Goal: Task Accomplishment & Management: Manage account settings

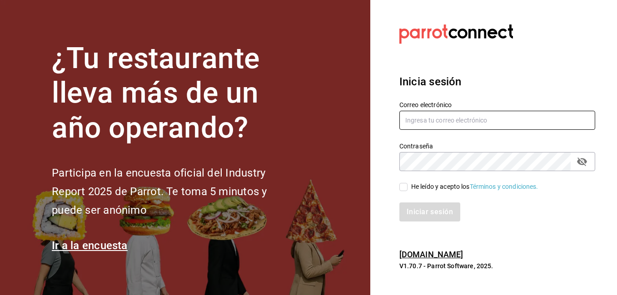
click at [437, 120] on input "text" at bounding box center [498, 120] width 196 height 19
type input "slujanh91@hotmail.com"
click at [559, 96] on div "Correo electrónico slujanh91@hotmail.com" at bounding box center [492, 110] width 207 height 41
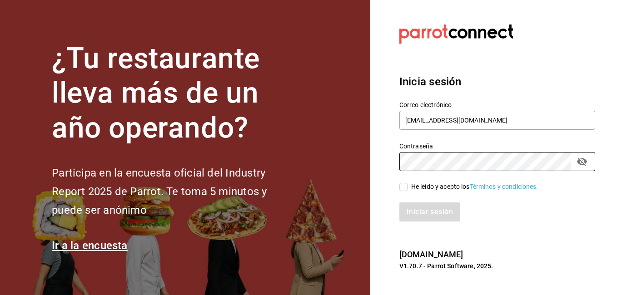
click at [404, 188] on input "He leído y acepto los Términos y condiciones." at bounding box center [404, 187] width 8 height 8
checkbox input "true"
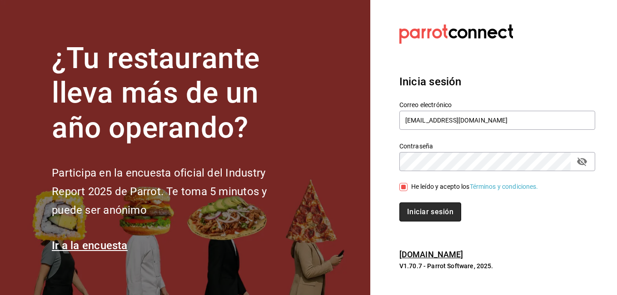
click at [416, 207] on button "Iniciar sesión" at bounding box center [431, 212] width 62 height 19
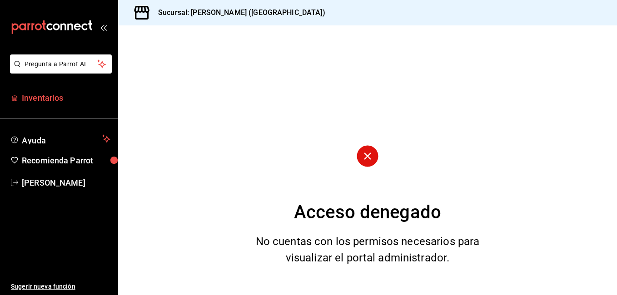
click at [48, 94] on span "Inventarios" at bounding box center [66, 98] width 89 height 12
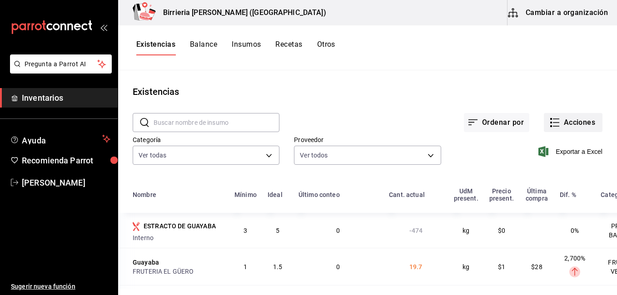
click at [568, 127] on button "Acciones" at bounding box center [573, 122] width 59 height 19
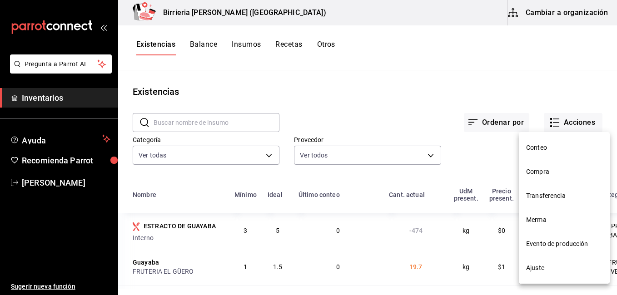
click at [545, 170] on span "Compra" at bounding box center [564, 172] width 76 height 10
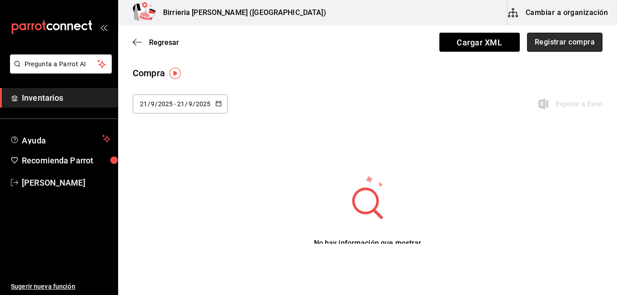
click at [563, 45] on button "Registrar compra" at bounding box center [564, 42] width 75 height 19
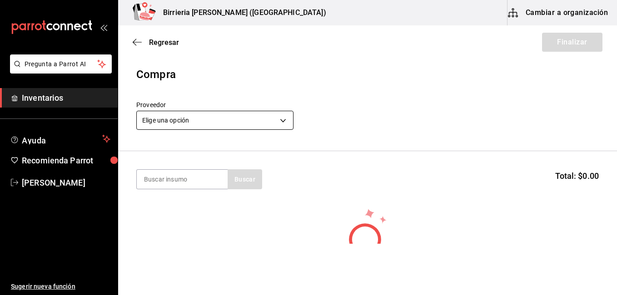
click at [286, 120] on body "Pregunta a Parrot AI Inventarios Ayuda Recomienda Parrot [PERSON_NAME] Sugerir …" at bounding box center [308, 122] width 617 height 244
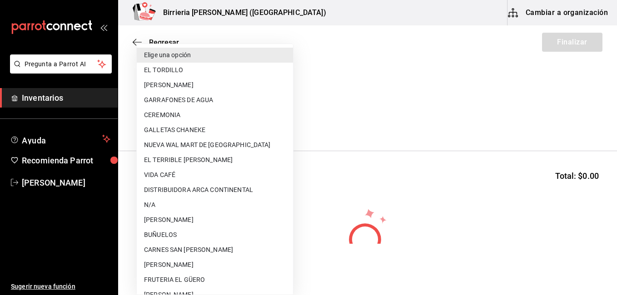
click at [193, 68] on li "EL TORDILLO" at bounding box center [215, 70] width 156 height 15
type input "2254250c-5399-423b-af7e-6509119a0f4a"
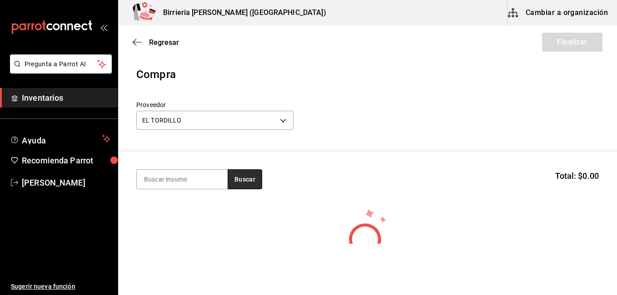
click at [253, 174] on button "Buscar" at bounding box center [245, 180] width 35 height 20
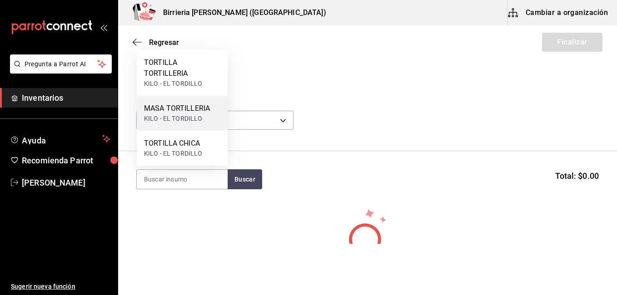
click at [205, 116] on div "KILO - EL TORDILLO" at bounding box center [177, 119] width 66 height 10
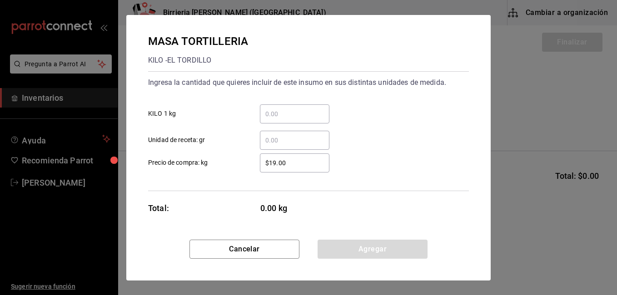
click at [303, 109] on input "​ KILO 1 kg" at bounding box center [295, 114] width 70 height 11
click at [383, 99] on div "​ KILO 1 kg" at bounding box center [305, 110] width 328 height 26
click at [282, 110] on input "​ KILO 1 kg" at bounding box center [295, 114] width 70 height 11
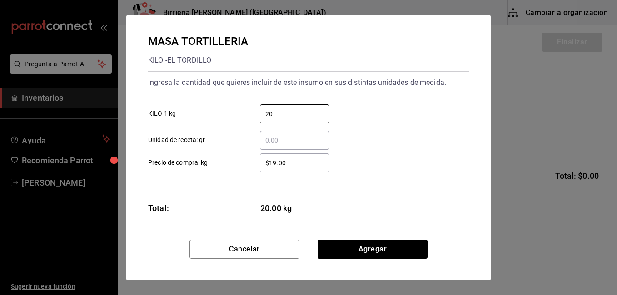
type input "20"
click at [276, 159] on input "$19.00" at bounding box center [295, 163] width 70 height 11
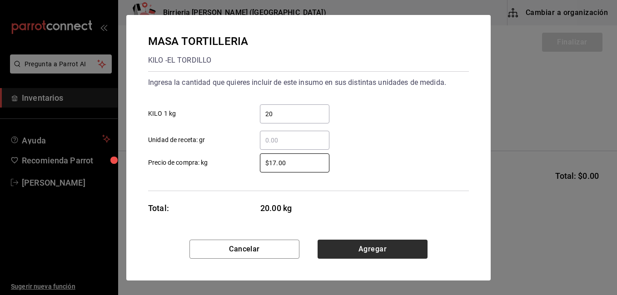
type input "$17.00"
click at [373, 244] on button "Agregar" at bounding box center [373, 249] width 110 height 19
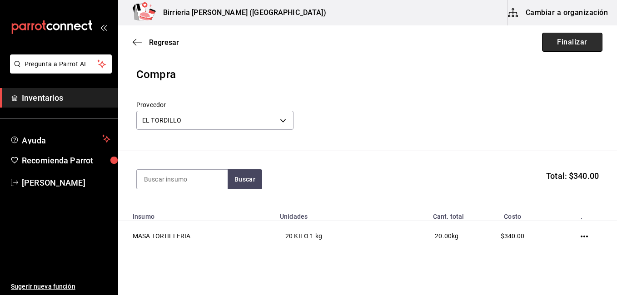
click at [556, 43] on button "Finalizar" at bounding box center [572, 42] width 60 height 19
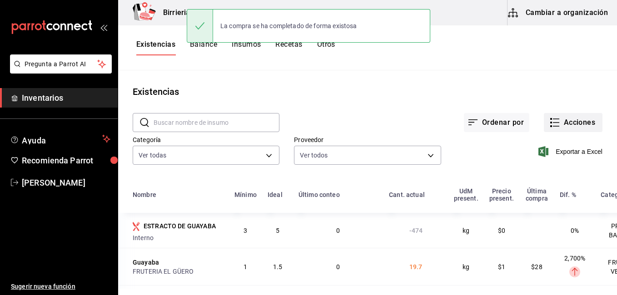
click at [550, 124] on icon "button" at bounding box center [555, 122] width 11 height 11
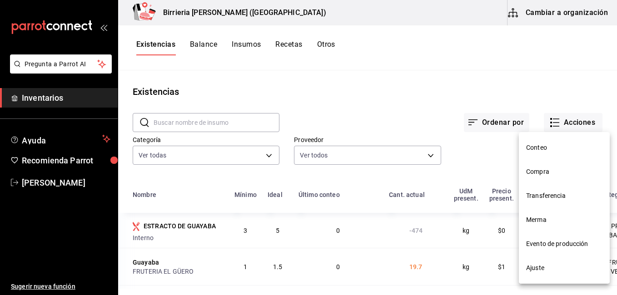
click at [537, 173] on span "Compra" at bounding box center [564, 172] width 76 height 10
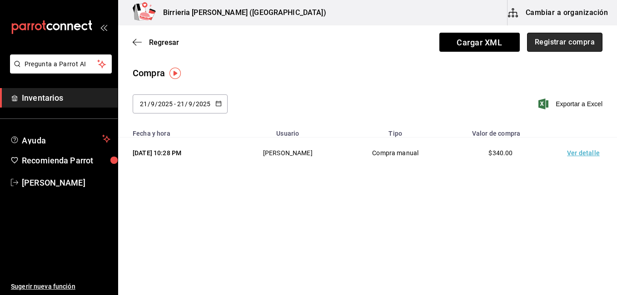
click at [562, 42] on button "Registrar compra" at bounding box center [564, 42] width 75 height 19
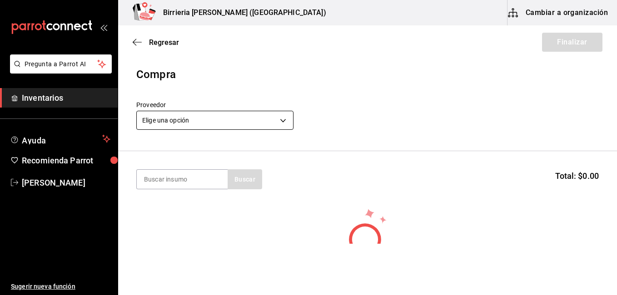
click at [283, 120] on body "Pregunta a Parrot AI Inventarios Ayuda Recomienda Parrot [PERSON_NAME] Sugerir …" at bounding box center [308, 122] width 617 height 244
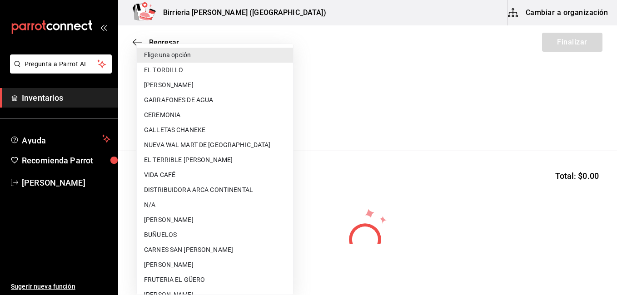
scroll to position [1, 0]
click at [285, 166] on li "EL TERRIBLE [PERSON_NAME]" at bounding box center [215, 159] width 156 height 15
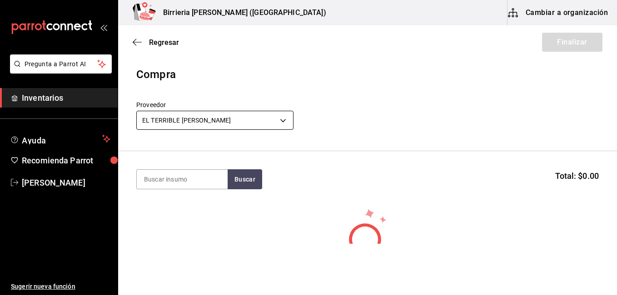
click at [278, 123] on body "Pregunta a Parrot AI Inventarios Ayuda Recomienda Parrot [PERSON_NAME] Sugerir …" at bounding box center [308, 122] width 617 height 244
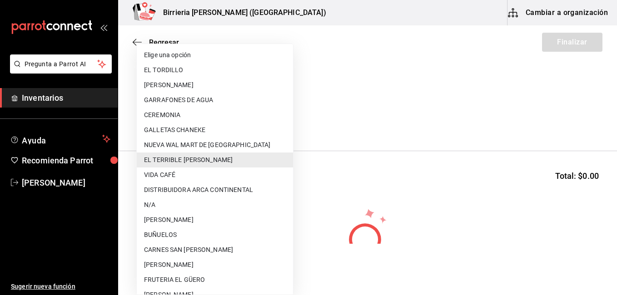
drag, startPoint x: 278, startPoint y: 123, endPoint x: 290, endPoint y: 146, distance: 26.0
click at [290, 146] on div "Elige una opción EL TORDILLO [PERSON_NAME] GARRAFONES DE AGUA CEREMONIA GALLETA…" at bounding box center [214, 170] width 157 height 252
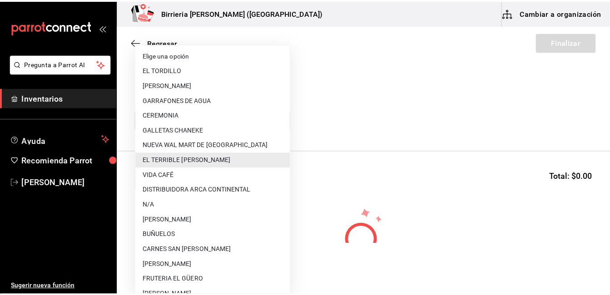
scroll to position [1, 0]
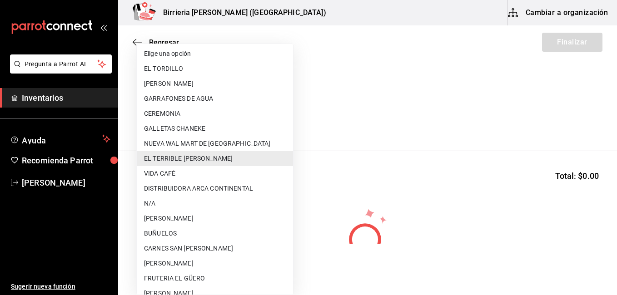
click at [175, 276] on li "FRUTERIA EL GÜERO" at bounding box center [215, 278] width 156 height 15
type input "b8c85584-49b2-40cb-82fd-21479ad4a407"
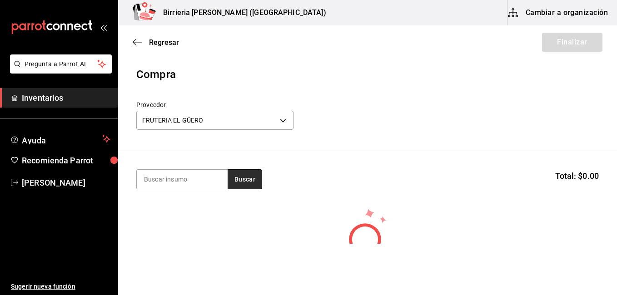
click at [253, 181] on button "Buscar" at bounding box center [245, 180] width 35 height 20
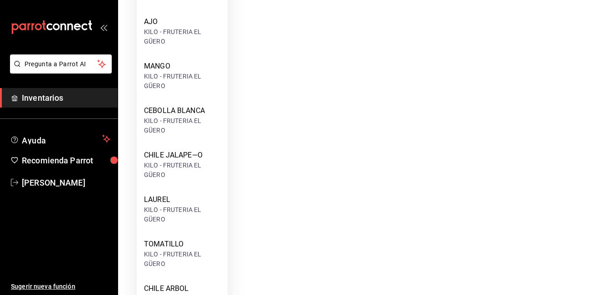
scroll to position [401, 0]
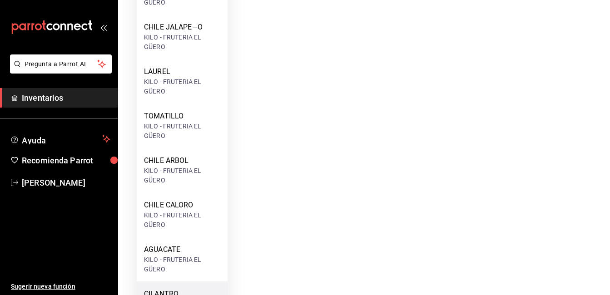
click at [200, 290] on div "CILANTRO" at bounding box center [182, 294] width 76 height 11
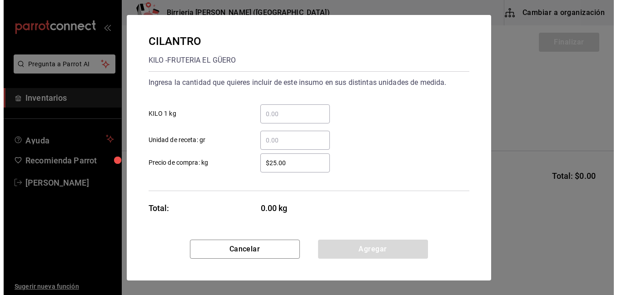
scroll to position [0, 0]
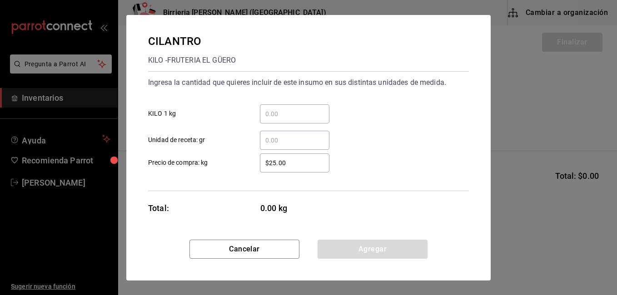
click at [311, 169] on div "$25.00 ​" at bounding box center [295, 163] width 70 height 19
click at [311, 169] on input "$25.00" at bounding box center [295, 163] width 70 height 11
type input "$2"
type input "$36.43"
click at [276, 117] on input "​ KILO 1 kg" at bounding box center [295, 114] width 70 height 11
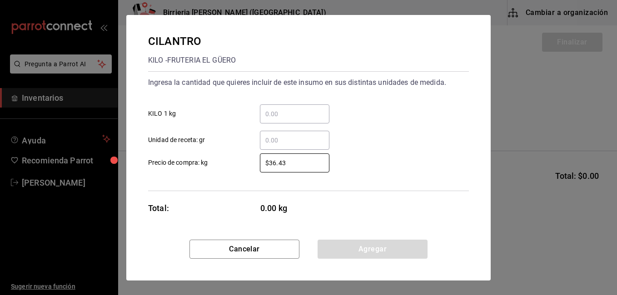
click at [276, 117] on input "​ KILO 1 kg" at bounding box center [295, 114] width 70 height 11
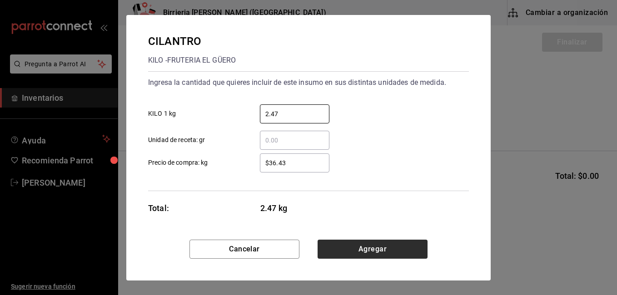
type input "2.47"
click at [365, 241] on button "Agregar" at bounding box center [373, 249] width 110 height 19
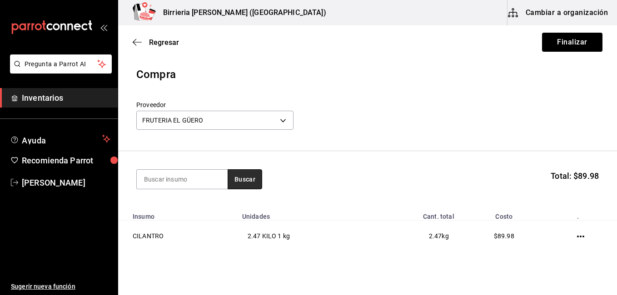
click at [245, 180] on button "Buscar" at bounding box center [245, 180] width 35 height 20
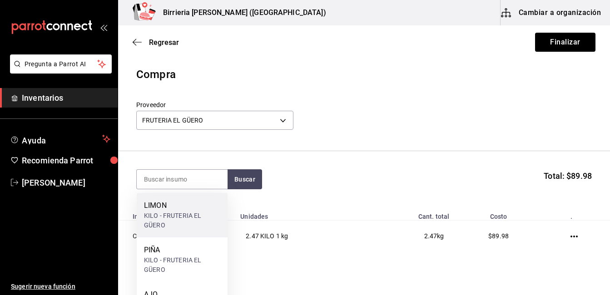
click at [162, 212] on div "KILO - FRUTERIA EL GÜERO" at bounding box center [182, 220] width 76 height 19
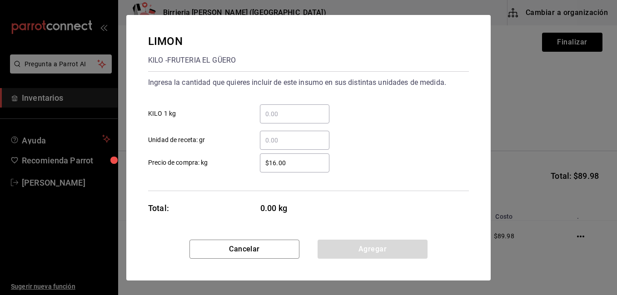
click at [274, 112] on input "​ KILO 1 kg" at bounding box center [295, 114] width 70 height 11
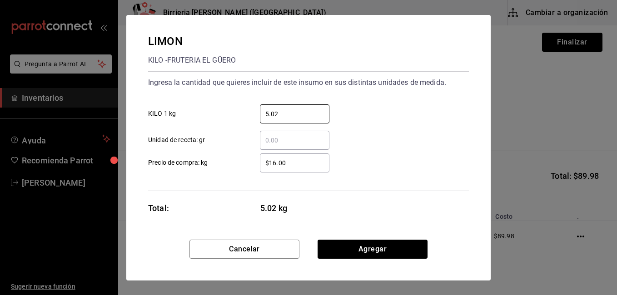
type input "5.02"
click at [298, 159] on input "$16.00" at bounding box center [295, 163] width 70 height 11
type input "$16.00"
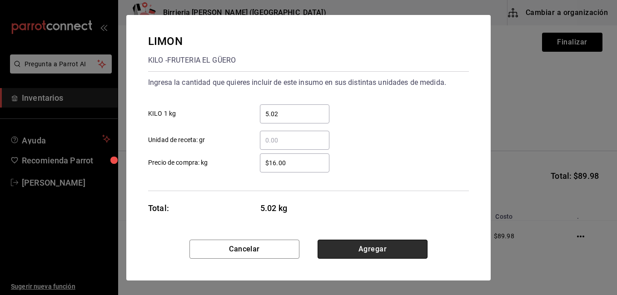
click at [364, 248] on button "Agregar" at bounding box center [373, 249] width 110 height 19
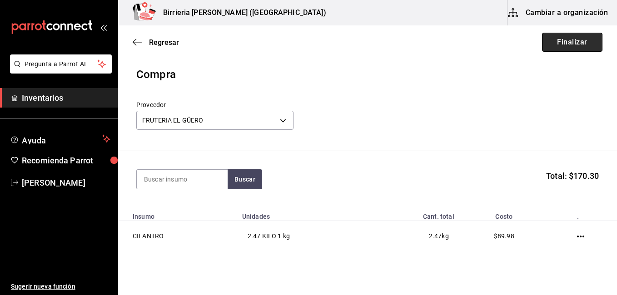
click at [561, 46] on button "Finalizar" at bounding box center [572, 42] width 60 height 19
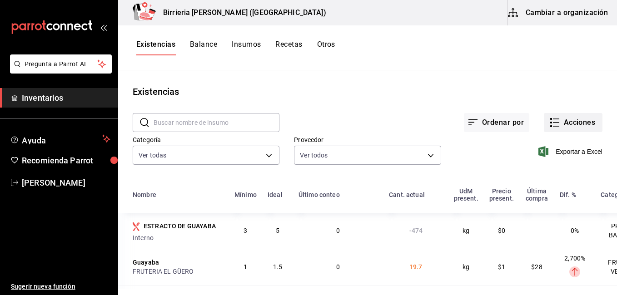
click at [559, 120] on button "Acciones" at bounding box center [573, 122] width 59 height 19
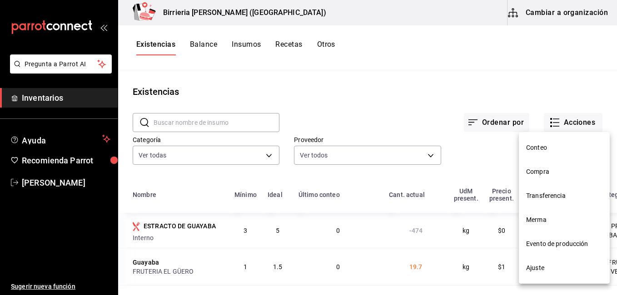
click at [539, 168] on span "Compra" at bounding box center [564, 172] width 76 height 10
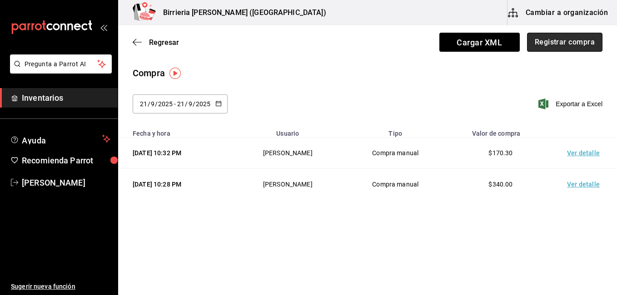
click at [560, 41] on button "Registrar compra" at bounding box center [564, 42] width 75 height 19
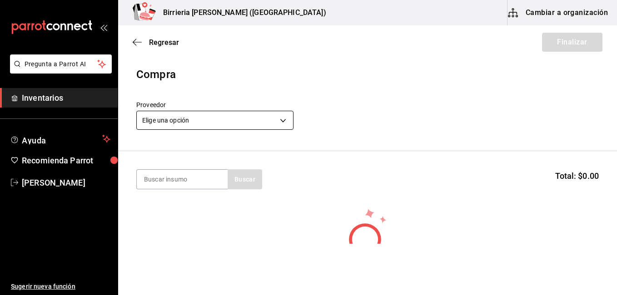
click at [284, 124] on body "Pregunta a Parrot AI Inventarios Ayuda Recomienda Parrot [PERSON_NAME] Sugerir …" at bounding box center [308, 122] width 617 height 244
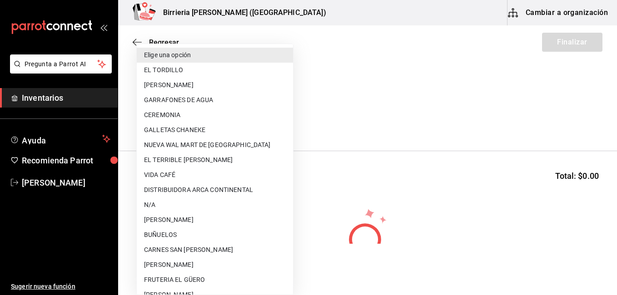
click at [166, 100] on li "GARRAFONES DE AGUA" at bounding box center [215, 100] width 156 height 15
type input "f2daddf4-334f-4f12-95c1-9f56b8b6144e"
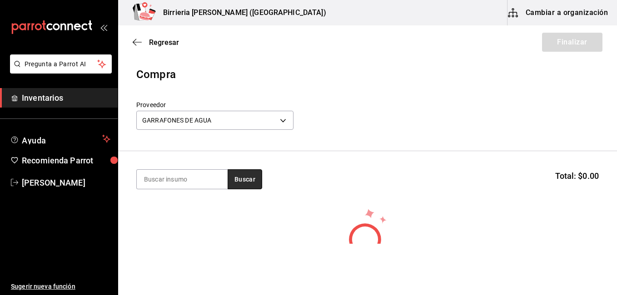
click at [243, 178] on button "Buscar" at bounding box center [245, 180] width 35 height 20
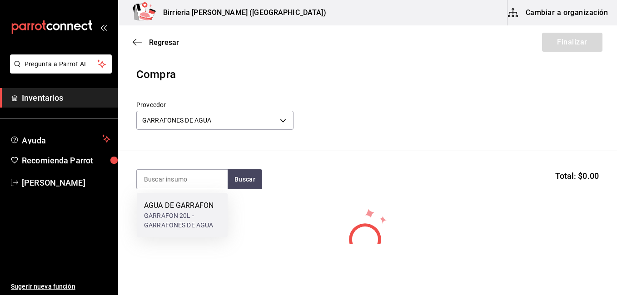
click at [186, 217] on div "GARRAFON 20L - GARRAFONES DE AGUA" at bounding box center [182, 220] width 76 height 19
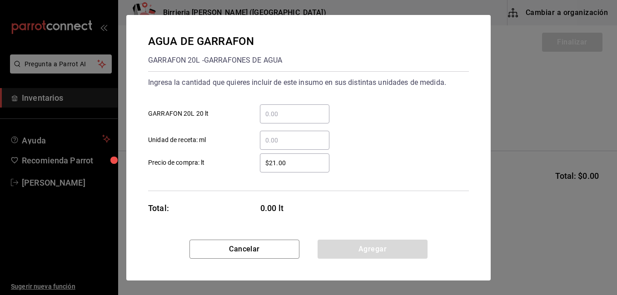
click at [306, 115] on input "​ GARRAFON 20L 20 lt" at bounding box center [295, 114] width 70 height 11
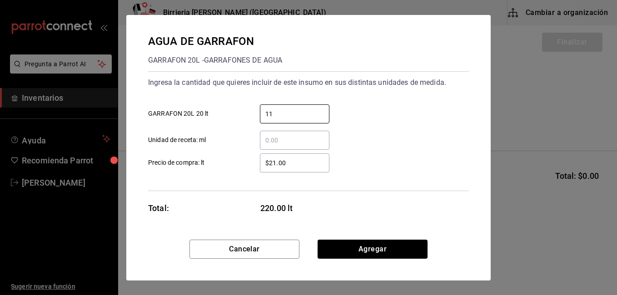
type input "11"
click at [304, 155] on div "$21.00 ​" at bounding box center [295, 163] width 70 height 19
click at [304, 158] on input "$21.00" at bounding box center [295, 163] width 70 height 11
type input "$2"
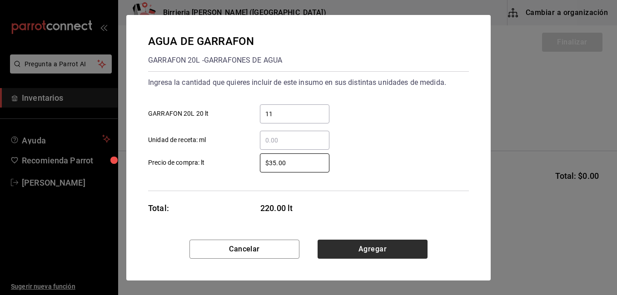
type input "$35.00"
click at [383, 248] on button "Agregar" at bounding box center [373, 249] width 110 height 19
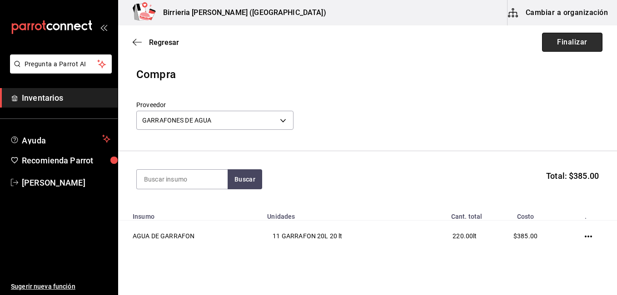
click at [568, 36] on button "Finalizar" at bounding box center [572, 42] width 60 height 19
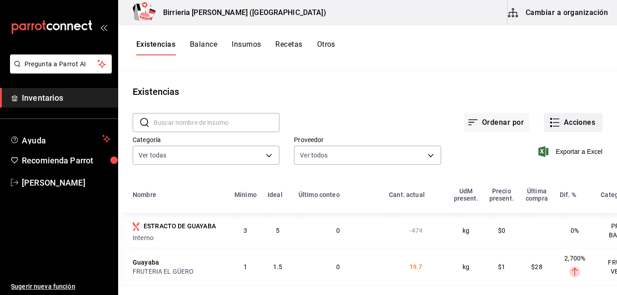
click at [562, 124] on button "Acciones" at bounding box center [573, 122] width 59 height 19
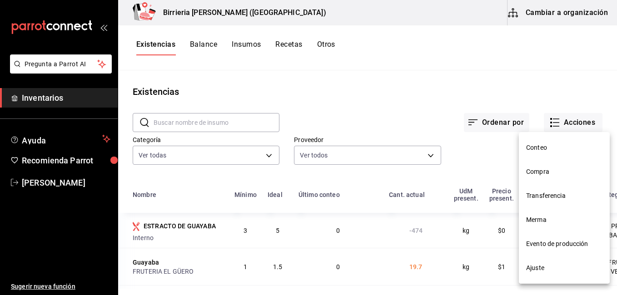
click at [548, 236] on li "Evento de producción" at bounding box center [564, 244] width 91 height 24
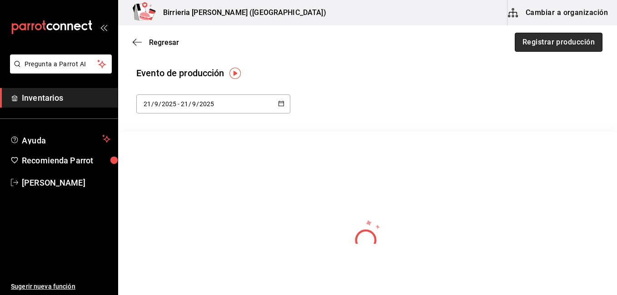
click at [545, 45] on button "Registrar producción" at bounding box center [559, 42] width 88 height 19
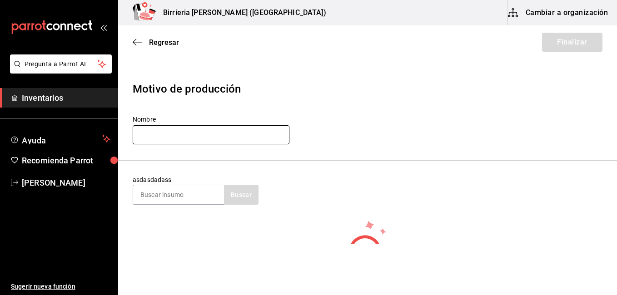
click at [229, 135] on input "text" at bounding box center [211, 134] width 157 height 19
type input "[PERSON_NAME]"
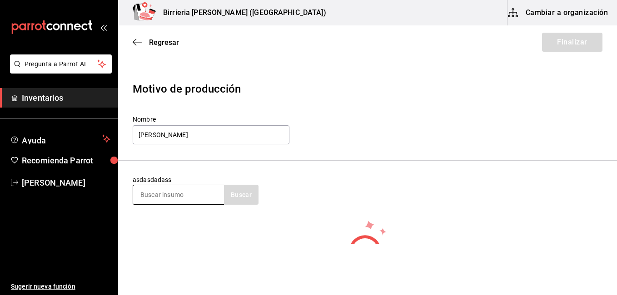
click at [167, 195] on input at bounding box center [178, 194] width 91 height 19
type input "birria"
click at [242, 197] on button "Buscar" at bounding box center [241, 195] width 35 height 20
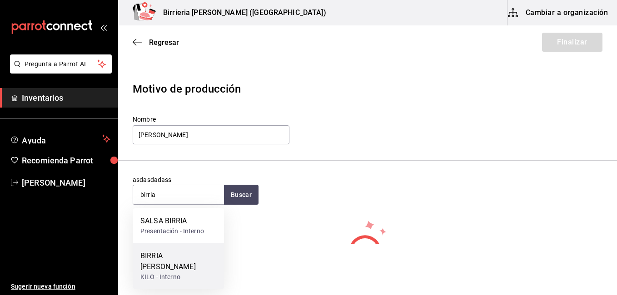
click at [183, 252] on div "BIRRIA [PERSON_NAME]" at bounding box center [178, 262] width 76 height 22
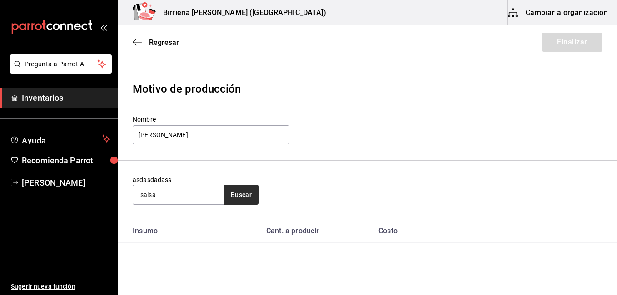
type input "salsa"
click at [242, 187] on button "Buscar" at bounding box center [241, 195] width 35 height 20
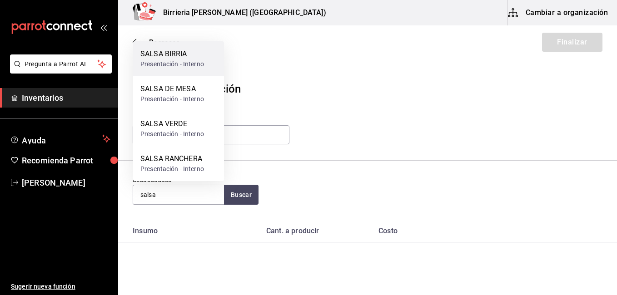
click at [172, 62] on div "Presentación - Interno" at bounding box center [172, 65] width 64 height 10
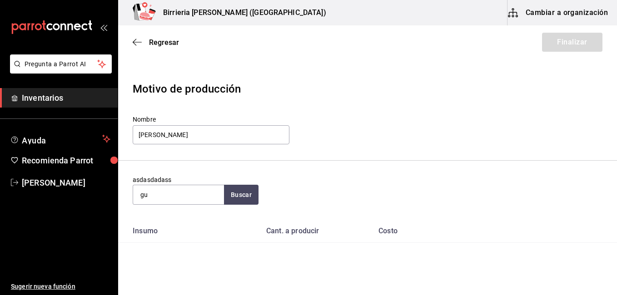
type input "g"
type input "agua"
click at [257, 199] on button "Buscar" at bounding box center [241, 195] width 35 height 20
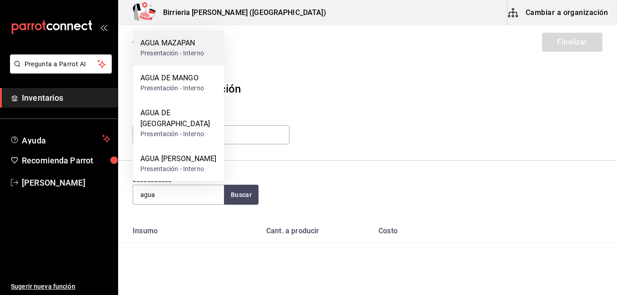
click at [176, 49] on div "AGUA MAZAPAN" at bounding box center [172, 43] width 64 height 11
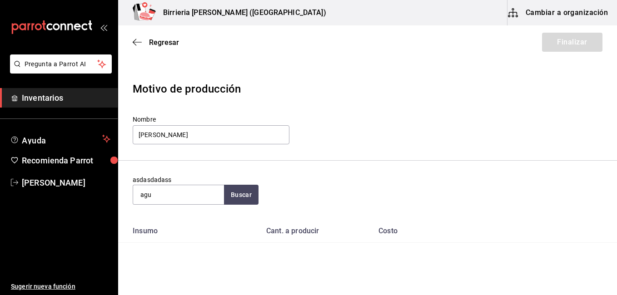
type input "agua"
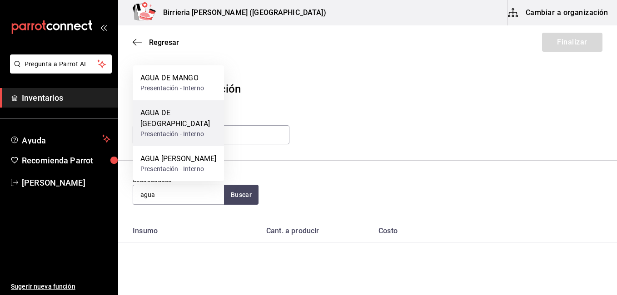
click at [188, 132] on div "Presentación - Interno" at bounding box center [178, 135] width 76 height 10
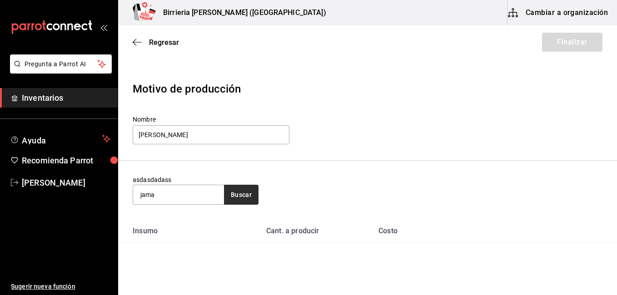
type input "jama"
click at [233, 194] on button "Buscar" at bounding box center [241, 195] width 35 height 20
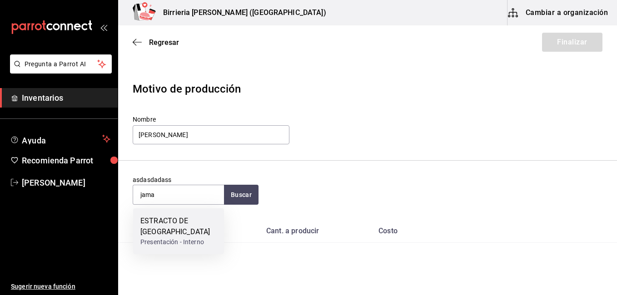
click at [175, 226] on div "ESTRACTO DE [GEOGRAPHIC_DATA]" at bounding box center [178, 227] width 76 height 22
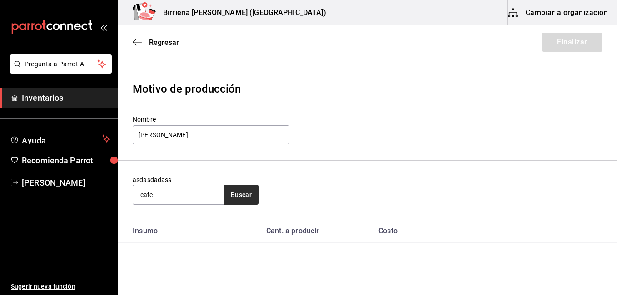
type input "cafe"
click at [239, 196] on button "Buscar" at bounding box center [241, 195] width 35 height 20
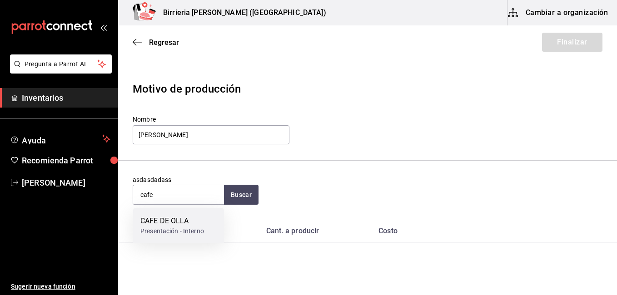
click at [184, 223] on div "CAFE DE OLLA" at bounding box center [172, 221] width 64 height 11
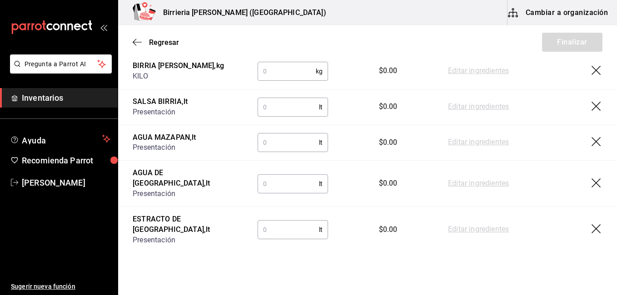
scroll to position [235, 0]
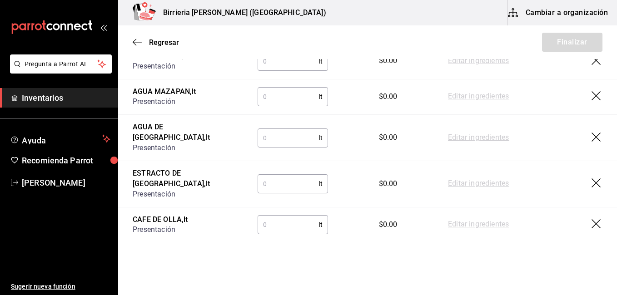
click at [302, 216] on input "text" at bounding box center [288, 225] width 61 height 18
type input "8.27"
click at [285, 175] on input "text" at bounding box center [288, 184] width 61 height 18
type input "6.47"
click at [265, 131] on input "text" at bounding box center [288, 138] width 61 height 18
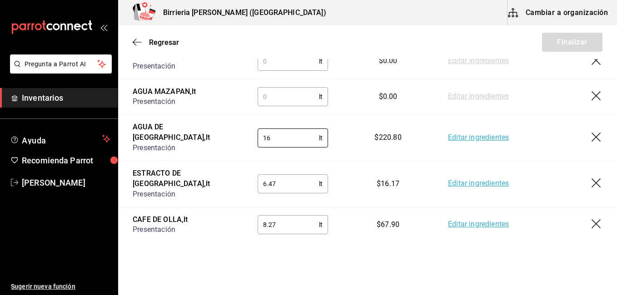
type input "16"
click at [280, 105] on input "text" at bounding box center [288, 97] width 61 height 18
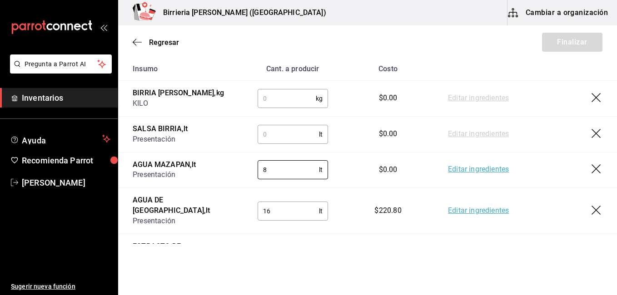
scroll to position [145, 0]
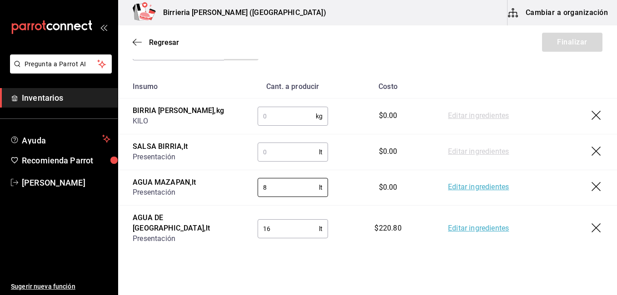
type input "8"
click at [267, 152] on input "text" at bounding box center [288, 152] width 61 height 18
type input "19.21"
click at [268, 110] on input "text" at bounding box center [287, 116] width 58 height 18
click at [279, 118] on input "text" at bounding box center [287, 116] width 58 height 18
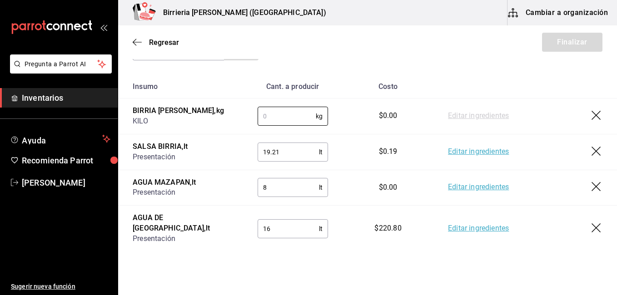
click at [287, 155] on input "19.21" at bounding box center [288, 152] width 61 height 18
click at [282, 194] on input "8" at bounding box center [288, 188] width 61 height 18
click at [291, 220] on input "16" at bounding box center [288, 229] width 61 height 18
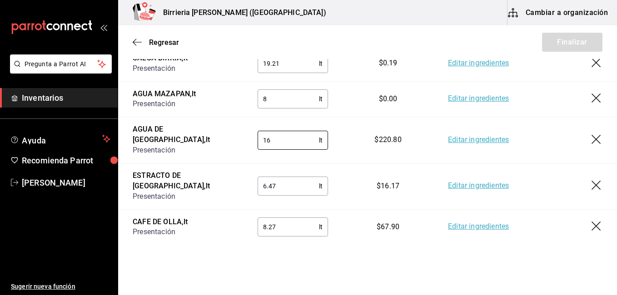
scroll to position [235, 0]
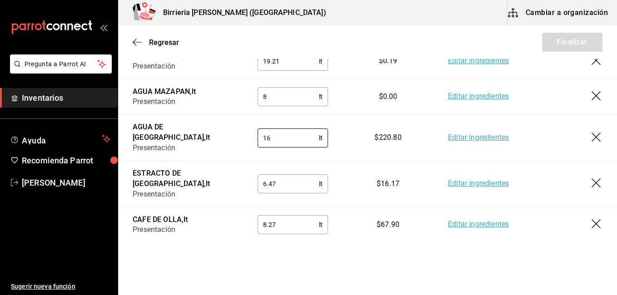
click at [300, 175] on input "6.47" at bounding box center [288, 184] width 61 height 18
click at [284, 216] on input "8.27" at bounding box center [288, 225] width 61 height 18
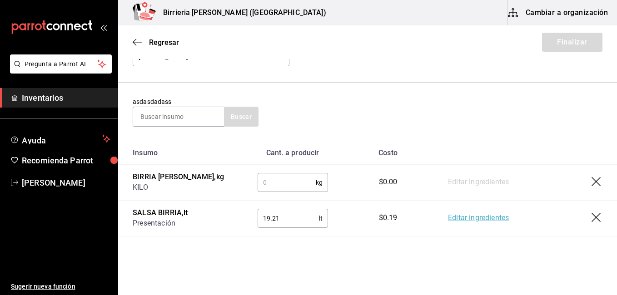
scroll to position [80, 0]
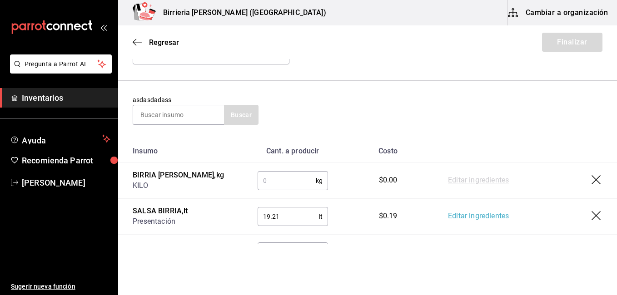
click at [287, 175] on input "text" at bounding box center [287, 181] width 58 height 18
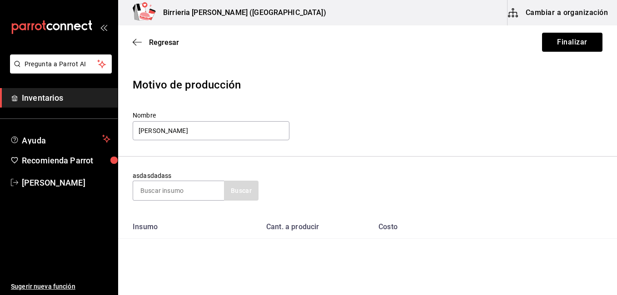
scroll to position [3, 0]
type input "23.36"
click at [564, 47] on button "Finalizar" at bounding box center [572, 42] width 60 height 19
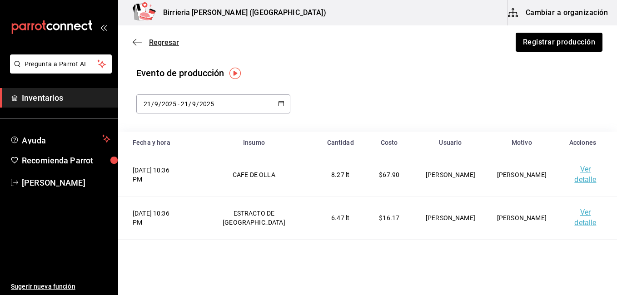
click at [160, 45] on span "Regresar" at bounding box center [164, 42] width 30 height 9
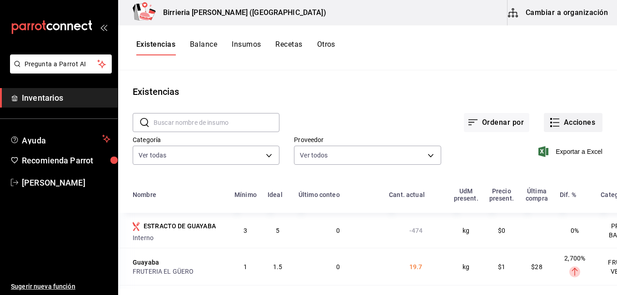
click at [567, 118] on button "Acciones" at bounding box center [573, 122] width 59 height 19
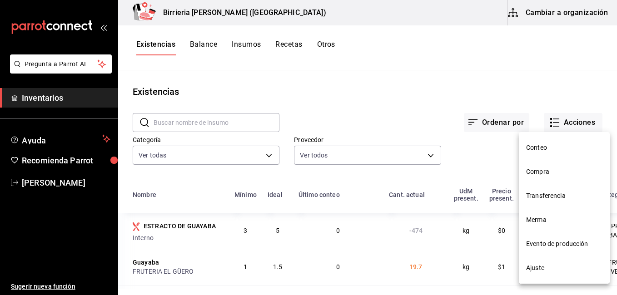
click at [540, 219] on span "Merma" at bounding box center [564, 220] width 76 height 10
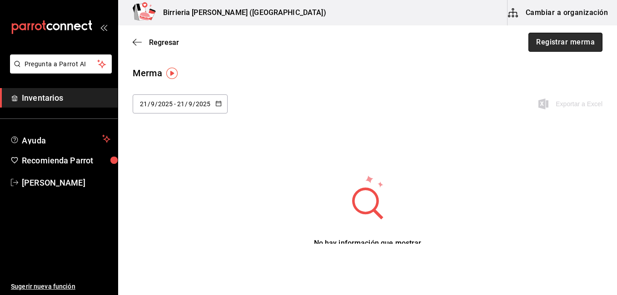
click at [558, 42] on button "Registrar merma" at bounding box center [566, 42] width 74 height 19
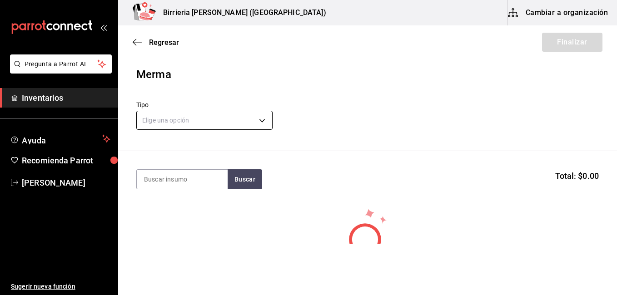
click at [266, 119] on body "Pregunta a Parrot AI Inventarios Ayuda Recomienda Parrot [PERSON_NAME] Sugerir …" at bounding box center [308, 122] width 617 height 244
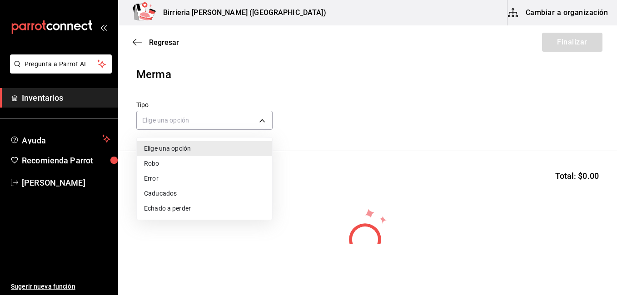
click at [178, 173] on li "Error" at bounding box center [204, 178] width 135 height 15
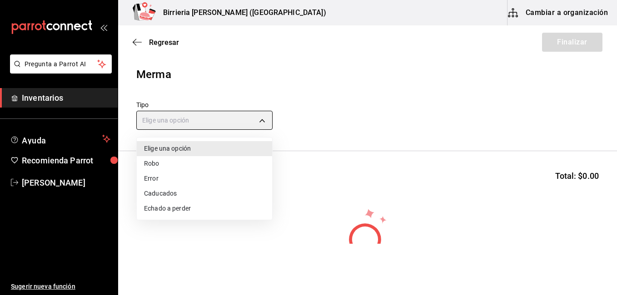
type input "ERROR"
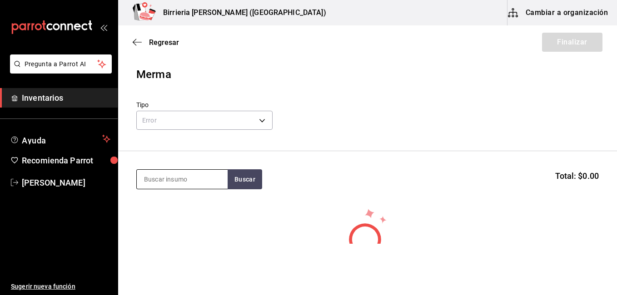
click at [182, 185] on input at bounding box center [182, 179] width 91 height 19
type input "ceboll"
click at [242, 180] on button "Buscar" at bounding box center [245, 180] width 35 height 20
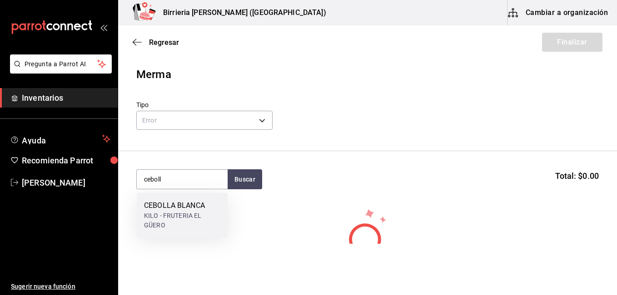
click at [193, 210] on div "CEBOLLA BLANCA" at bounding box center [182, 205] width 76 height 11
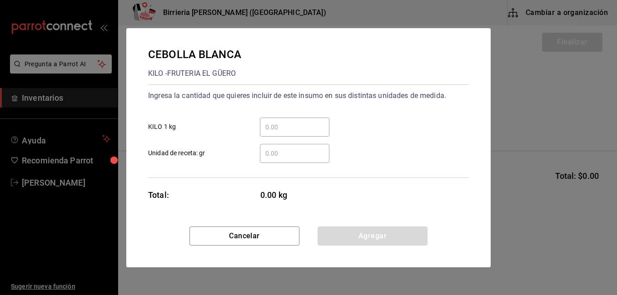
click at [326, 151] on input "​ Unidad de receta: gr" at bounding box center [295, 153] width 70 height 11
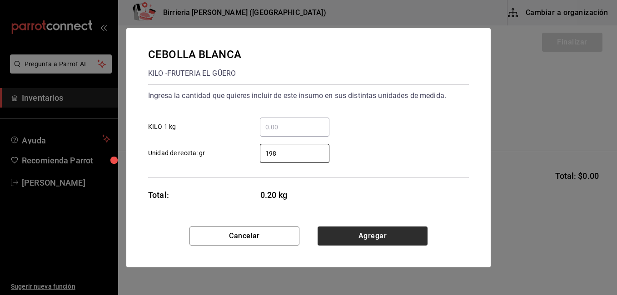
type input "198"
click at [367, 232] on button "Agregar" at bounding box center [373, 236] width 110 height 19
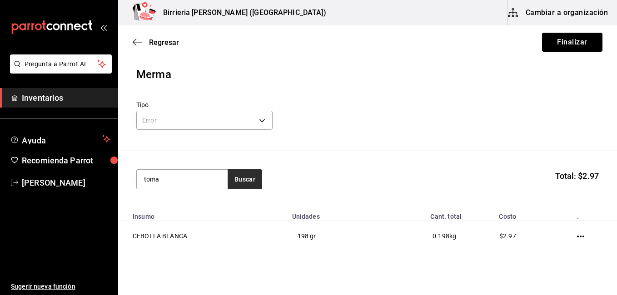
type input "toma"
click at [238, 179] on button "Buscar" at bounding box center [245, 180] width 35 height 20
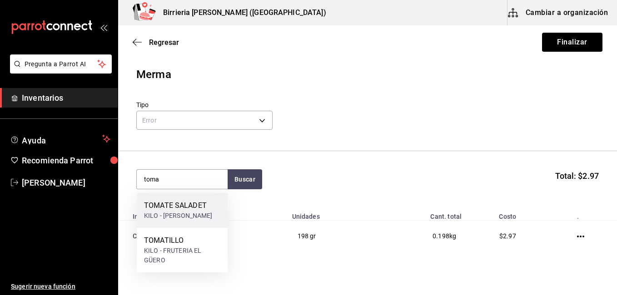
click at [178, 209] on div "TOMATE SALADET" at bounding box center [178, 205] width 69 height 11
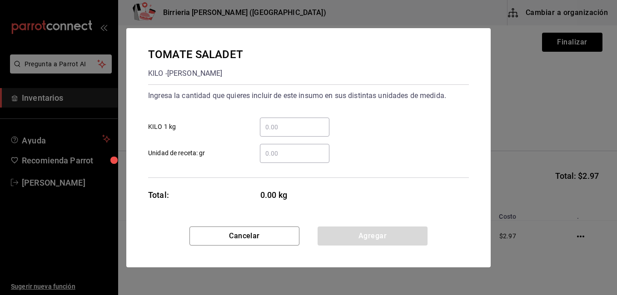
click at [287, 156] on input "​ Unidad de receta: gr" at bounding box center [295, 153] width 70 height 11
type input "84"
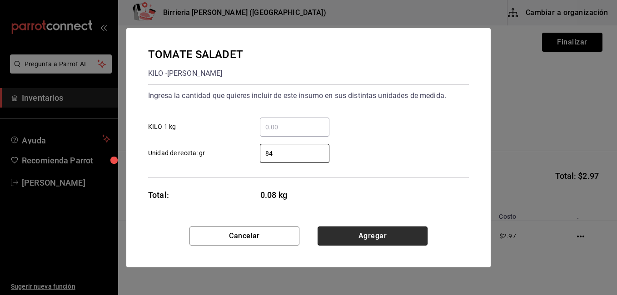
click at [379, 235] on button "Agregar" at bounding box center [373, 236] width 110 height 19
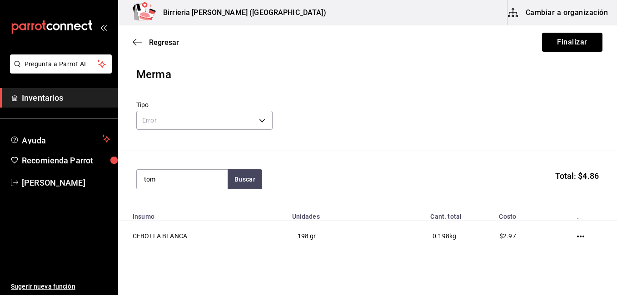
type input "toma"
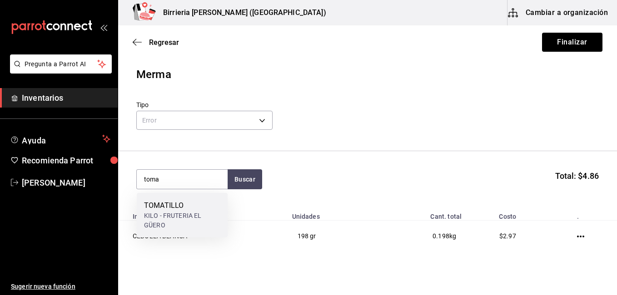
click at [193, 208] on div "TOMATILLO" at bounding box center [182, 205] width 76 height 11
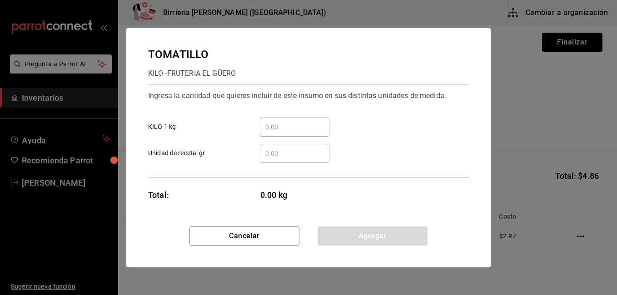
click at [302, 160] on div "​" at bounding box center [295, 153] width 70 height 19
click at [302, 159] on input "​ Unidad de receta: gr" at bounding box center [295, 153] width 70 height 11
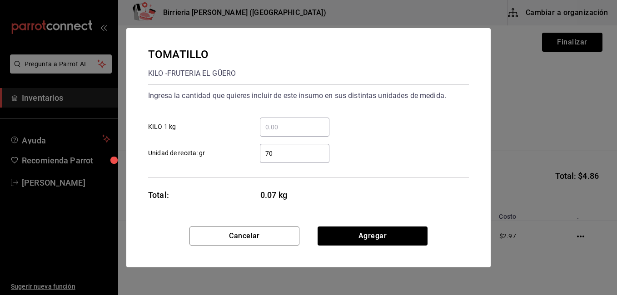
type input "700"
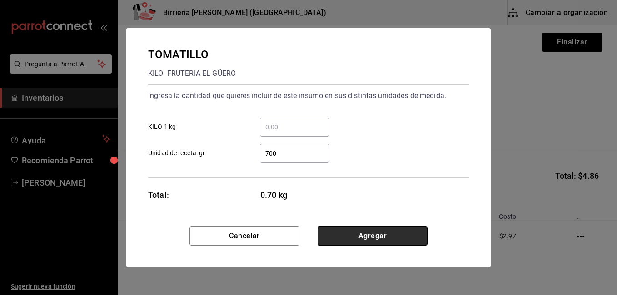
click at [354, 235] on button "Agregar" at bounding box center [373, 236] width 110 height 19
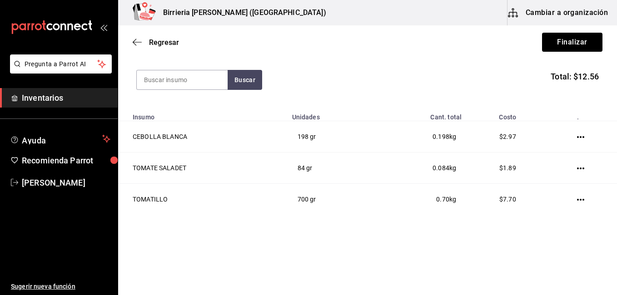
scroll to position [100, 0]
click at [560, 47] on button "Finalizar" at bounding box center [572, 42] width 60 height 19
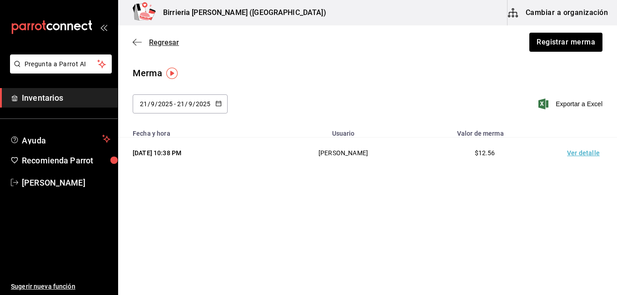
click at [160, 41] on span "Regresar" at bounding box center [164, 42] width 30 height 9
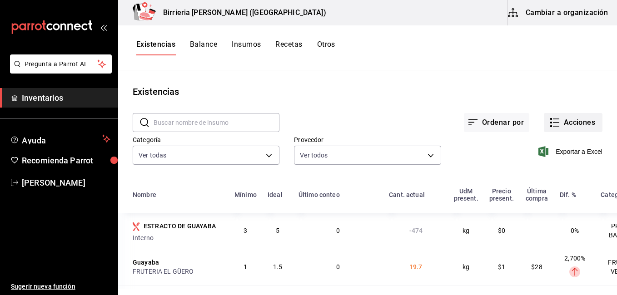
click at [569, 125] on button "Acciones" at bounding box center [573, 122] width 59 height 19
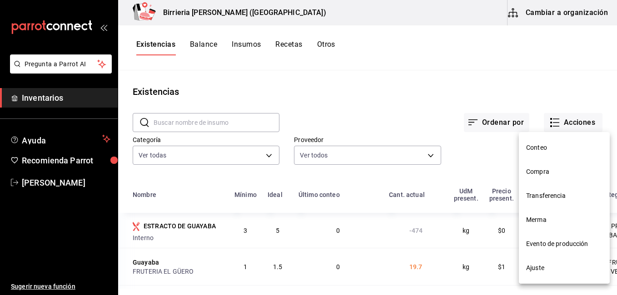
click at [536, 169] on span "Compra" at bounding box center [564, 172] width 76 height 10
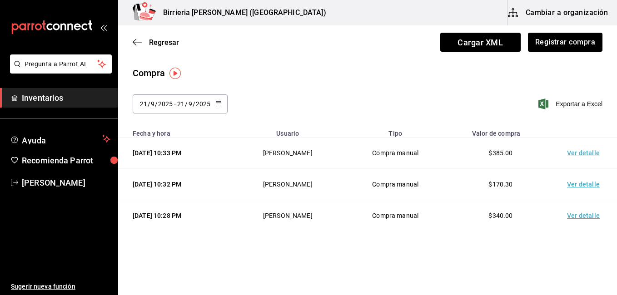
click at [221, 105] on div "[DATE] [DATE] - [DATE] [DATE]" at bounding box center [180, 104] width 95 height 19
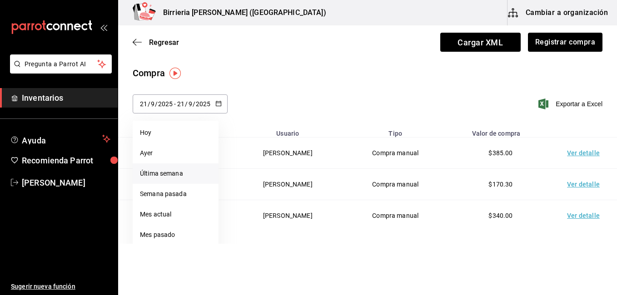
click at [165, 170] on li "Última semana" at bounding box center [176, 174] width 86 height 20
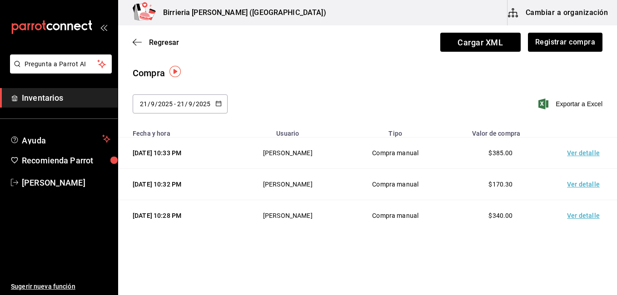
scroll to position [2, 0]
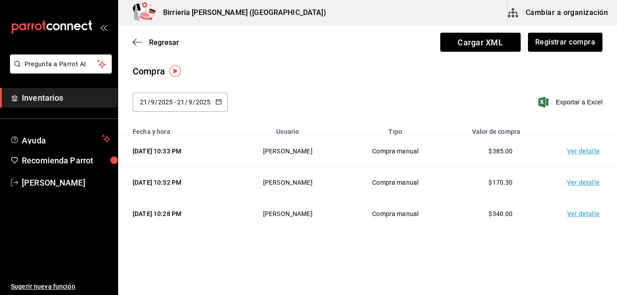
click at [218, 96] on div "[DATE] [DATE] - [DATE] [DATE]" at bounding box center [180, 102] width 95 height 19
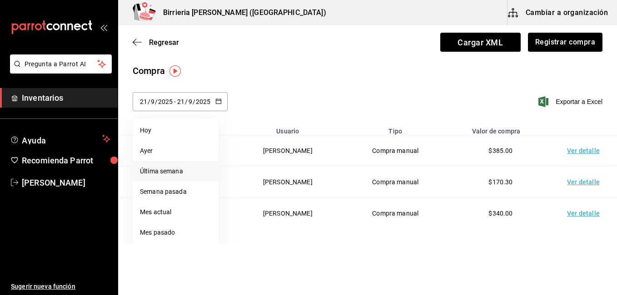
click at [169, 169] on li "Última semana" at bounding box center [176, 171] width 86 height 20
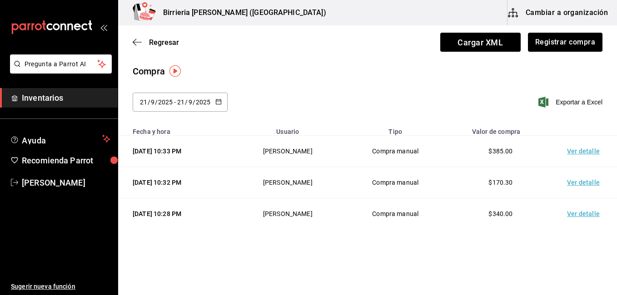
click at [222, 105] on div "[DATE] [DATE] - [DATE] [DATE]" at bounding box center [180, 102] width 95 height 19
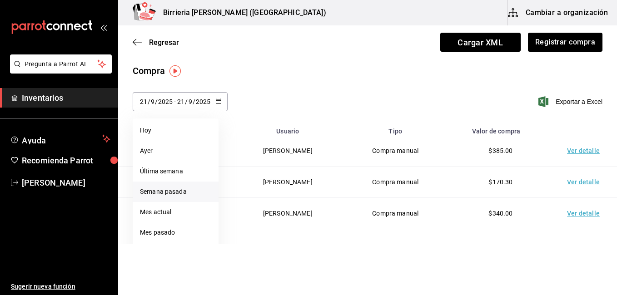
click at [167, 186] on li "Semana pasada" at bounding box center [176, 192] width 86 height 20
type input "[DATE]"
type input "14"
type input "[DATE]"
type input "20"
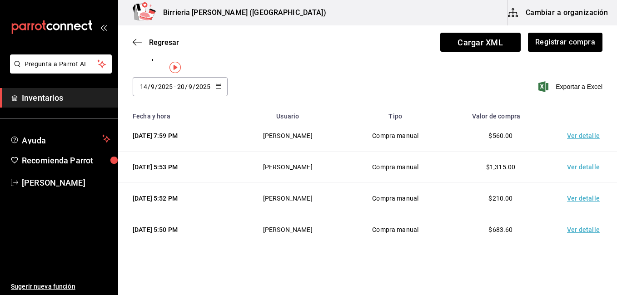
scroll to position [0, 0]
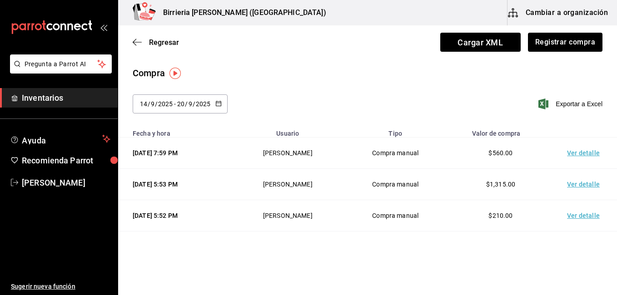
click at [566, 156] on td "Ver detalle" at bounding box center [586, 153] width 64 height 31
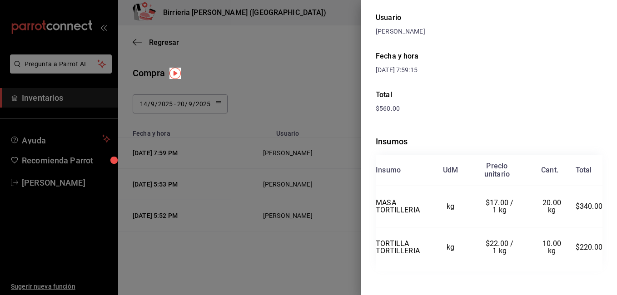
scroll to position [85, 0]
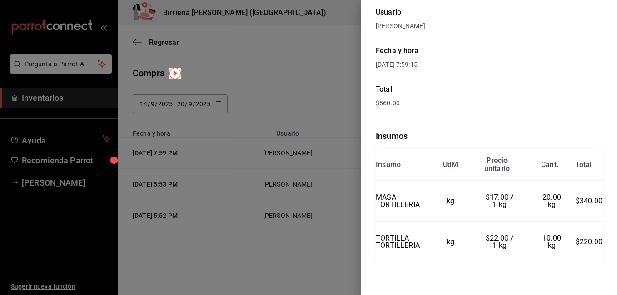
click at [283, 270] on div at bounding box center [308, 147] width 617 height 295
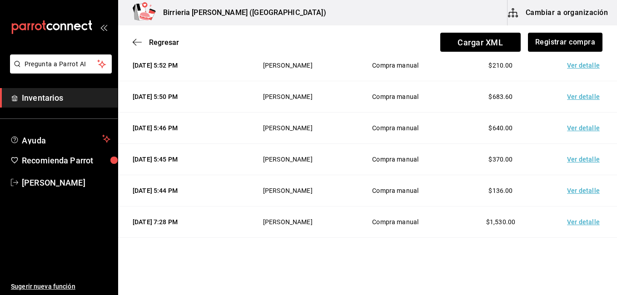
scroll to position [127, 0]
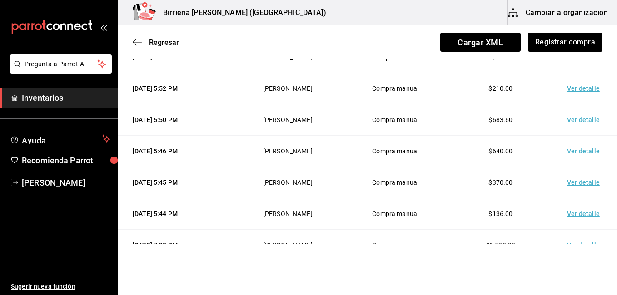
click at [574, 214] on td "Ver detalle" at bounding box center [586, 214] width 64 height 31
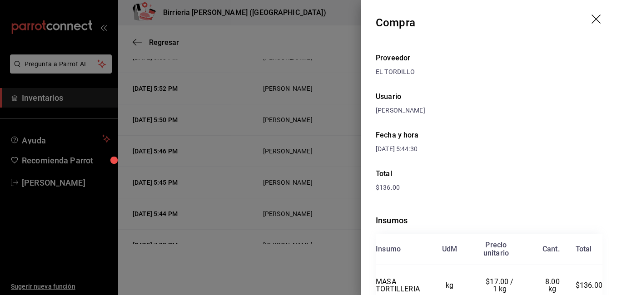
click at [284, 260] on div at bounding box center [308, 147] width 617 height 295
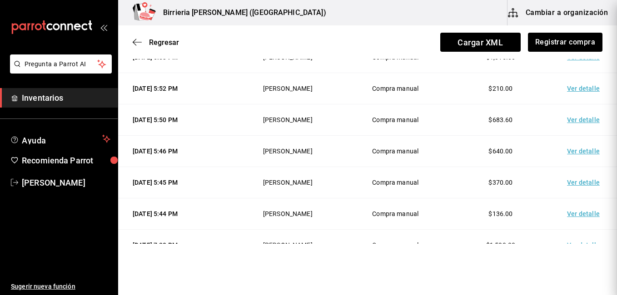
click at [284, 244] on html "Pregunta a Parrot AI Inventarios Ayuda Recomienda Parrot [PERSON_NAME] Sugerir …" at bounding box center [308, 122] width 617 height 244
click at [565, 182] on td "Ver detalle" at bounding box center [586, 182] width 64 height 31
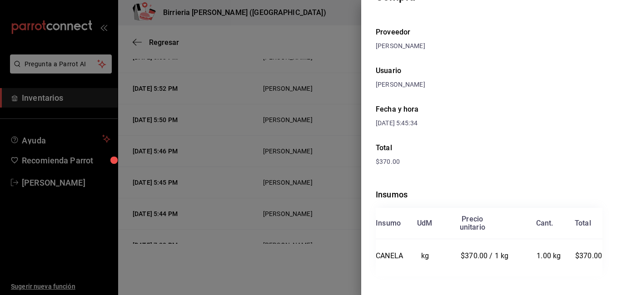
scroll to position [30, 0]
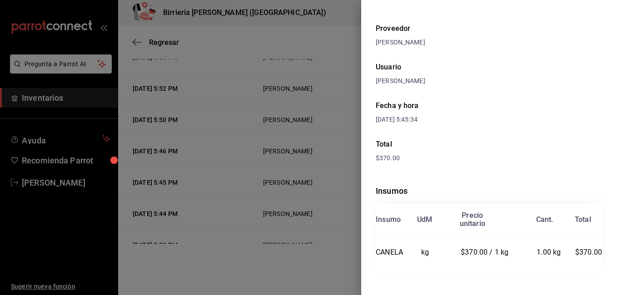
click at [282, 239] on div at bounding box center [308, 147] width 617 height 295
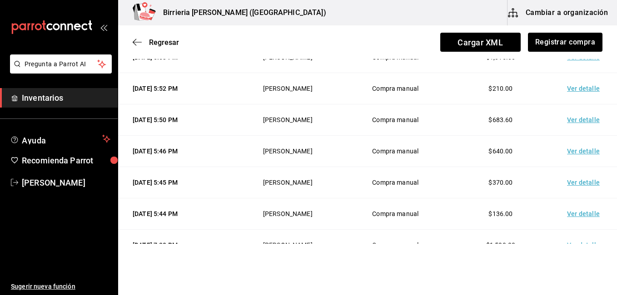
click at [569, 147] on td "Ver detalle" at bounding box center [586, 151] width 64 height 31
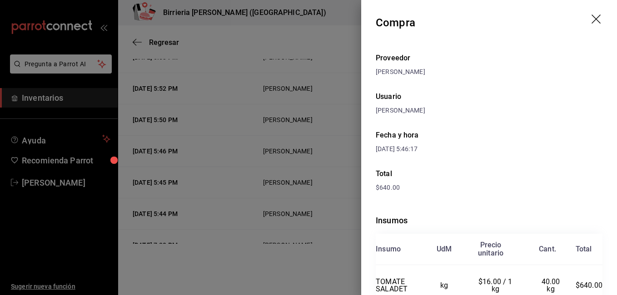
scroll to position [44, 0]
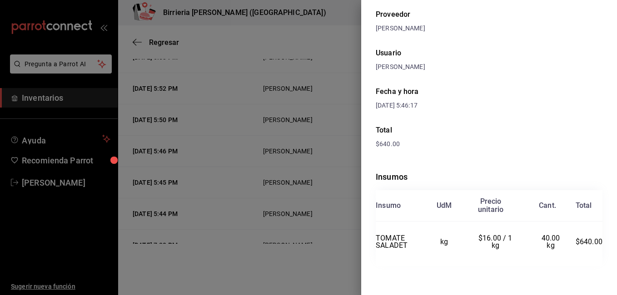
click at [300, 270] on div at bounding box center [308, 147] width 617 height 295
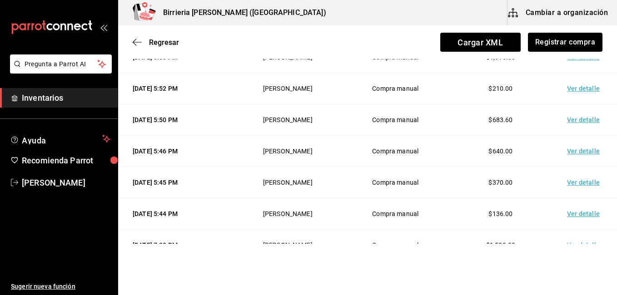
click at [569, 121] on td "Ver detalle" at bounding box center [586, 120] width 64 height 31
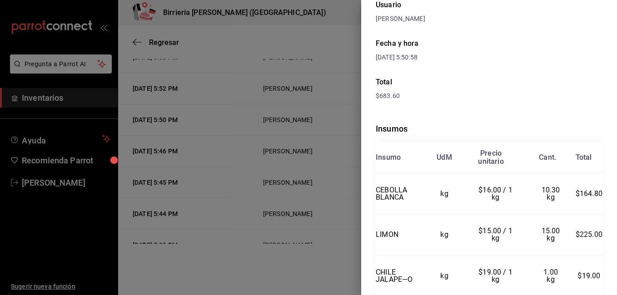
scroll to position [145, 0]
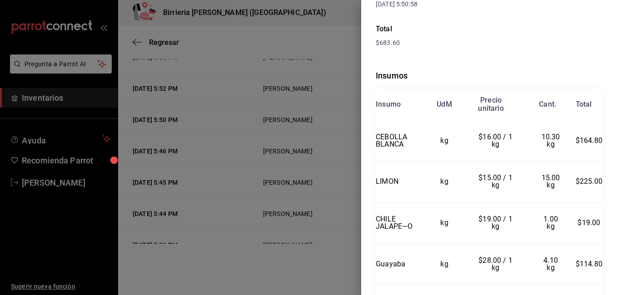
click at [355, 261] on div at bounding box center [308, 147] width 617 height 295
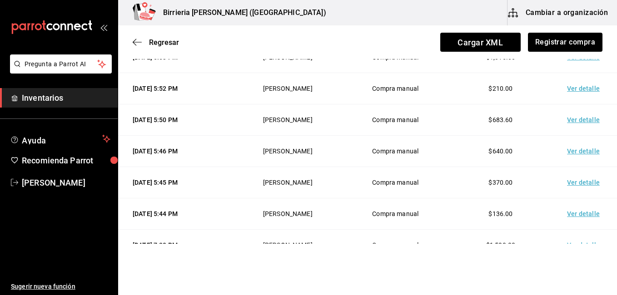
click at [583, 89] on td "Ver detalle" at bounding box center [586, 88] width 64 height 31
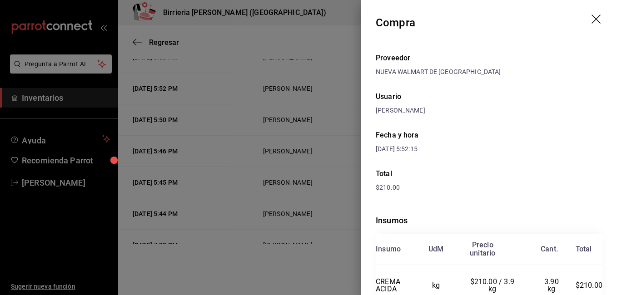
click at [215, 261] on div at bounding box center [308, 147] width 617 height 295
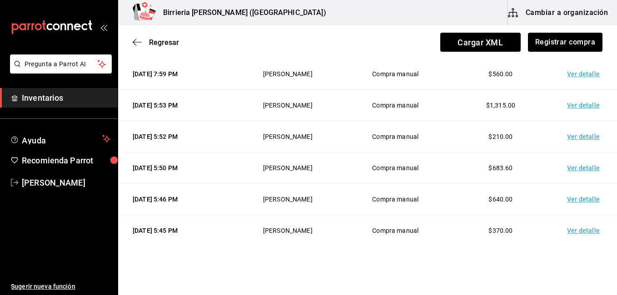
scroll to position [73, 0]
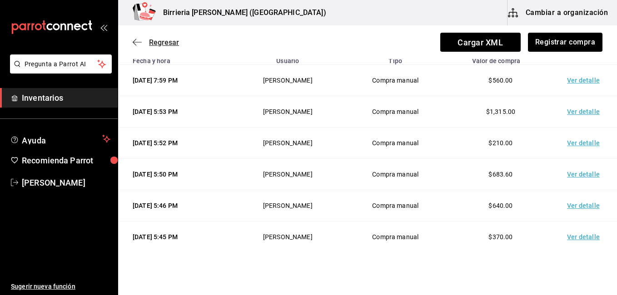
click at [160, 45] on span "Regresar" at bounding box center [164, 42] width 30 height 9
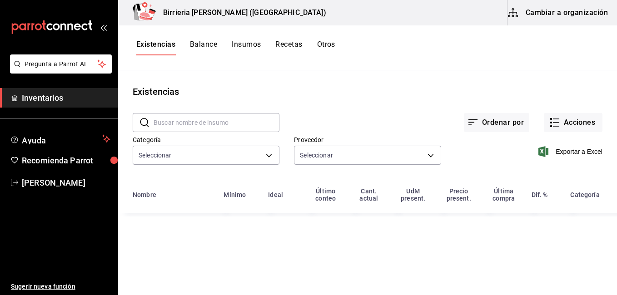
type input "9f1475d1-f46d-4cd7-b512-abe5d833bb75,f5217d7b-3010-4b74-99d5-3f69a0f083de,4ff65…"
type input "2254250c-5399-423b-af7e-6509119a0f4a,11e7c5c0-45d1-4856-b451-917fe78f5ed9,f2dad…"
click at [582, 117] on button "Acciones" at bounding box center [573, 122] width 59 height 19
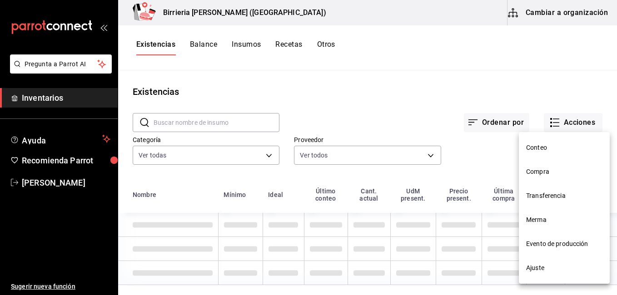
click at [549, 246] on span "Evento de producción" at bounding box center [564, 245] width 76 height 10
click at [549, 246] on html "Pregunta a Parrot AI Inventarios Ayuda Recomienda Parrot [PERSON_NAME] Sugerir …" at bounding box center [308, 144] width 617 height 289
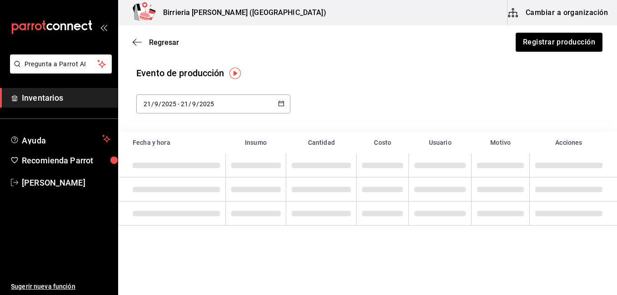
click at [557, 244] on html "Pregunta a Parrot AI Inventarios Ayuda Recomienda Parrot [PERSON_NAME] Sugerir …" at bounding box center [308, 122] width 617 height 244
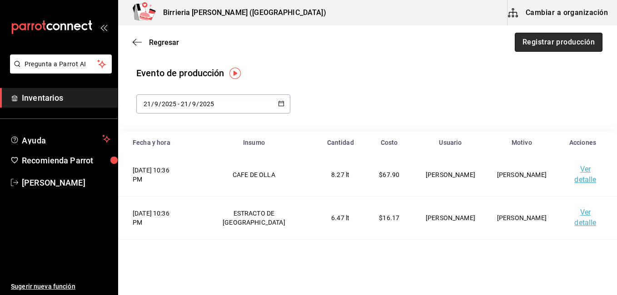
click at [544, 40] on button "Registrar producción" at bounding box center [559, 42] width 88 height 19
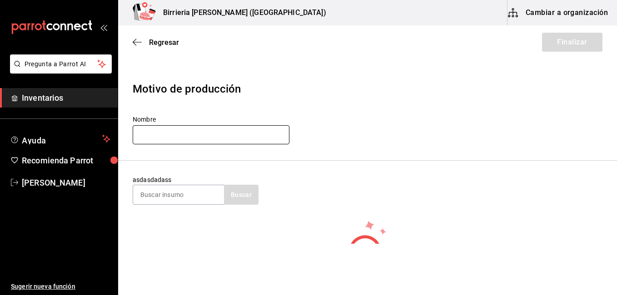
click at [174, 135] on input "text" at bounding box center [211, 134] width 157 height 19
type input "[PERSON_NAME]"
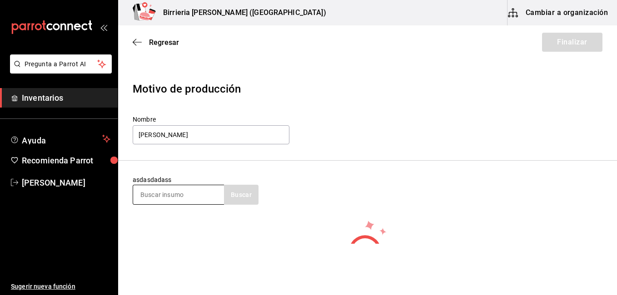
click at [162, 195] on input at bounding box center [178, 194] width 91 height 19
click at [243, 197] on button "Buscar" at bounding box center [241, 195] width 35 height 20
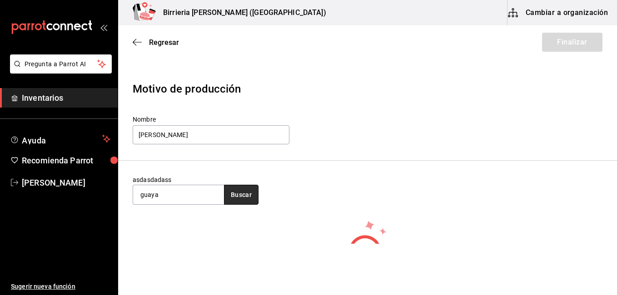
click at [243, 197] on button "Buscar" at bounding box center [241, 195] width 35 height 20
type input "g"
type input "Guaya"
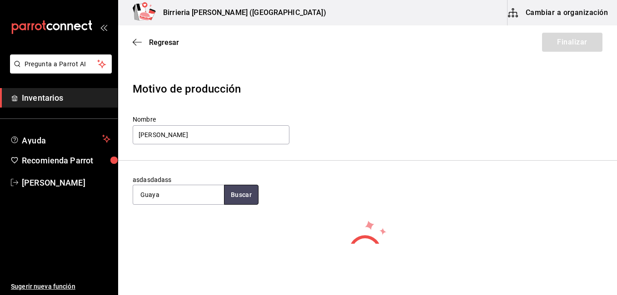
click at [242, 197] on button "Buscar" at bounding box center [241, 195] width 35 height 20
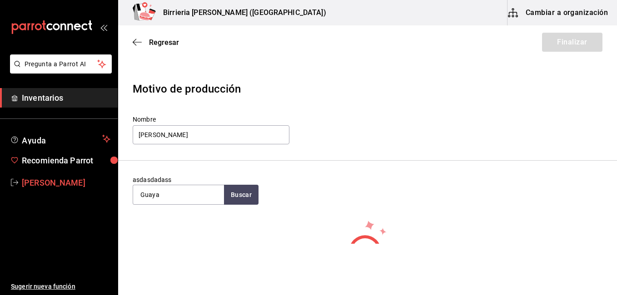
click at [37, 177] on span "[PERSON_NAME]" at bounding box center [66, 183] width 89 height 12
